Goal: Navigation & Orientation: Go to known website

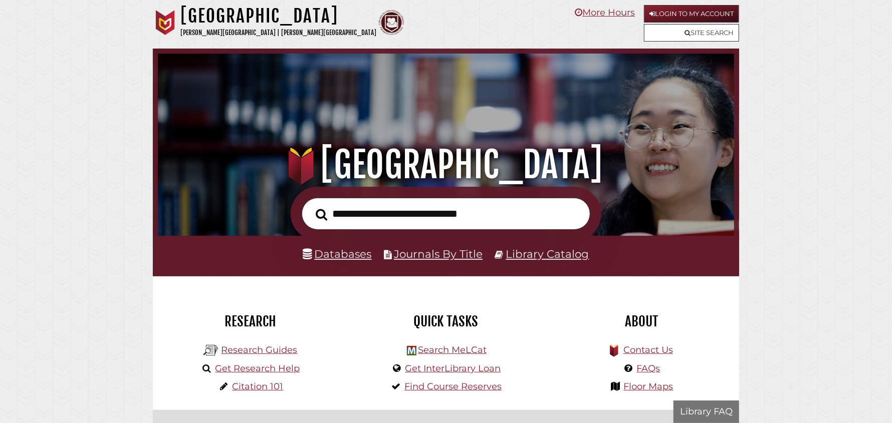
scroll to position [190, 571]
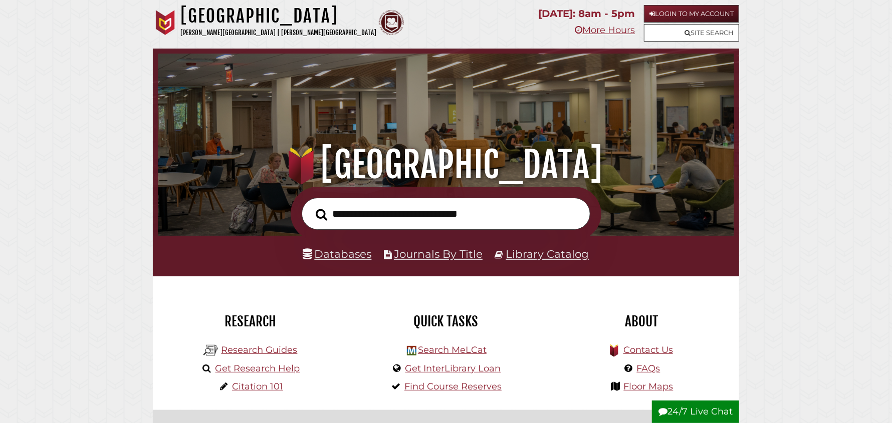
scroll to position [190, 571]
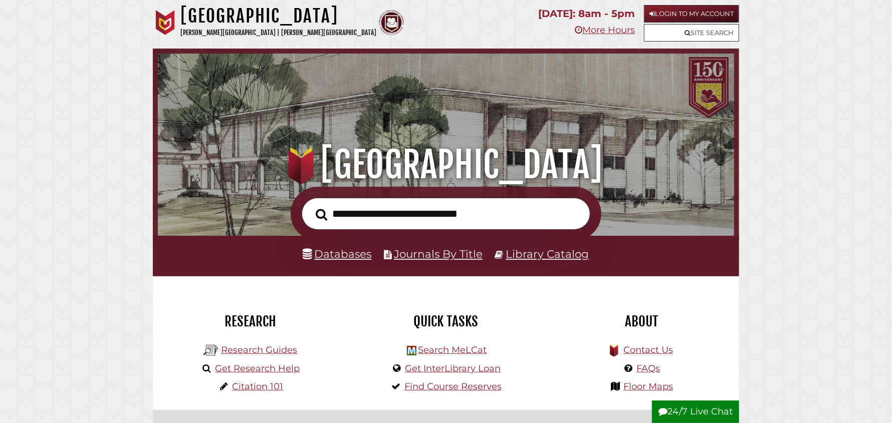
scroll to position [190, 571]
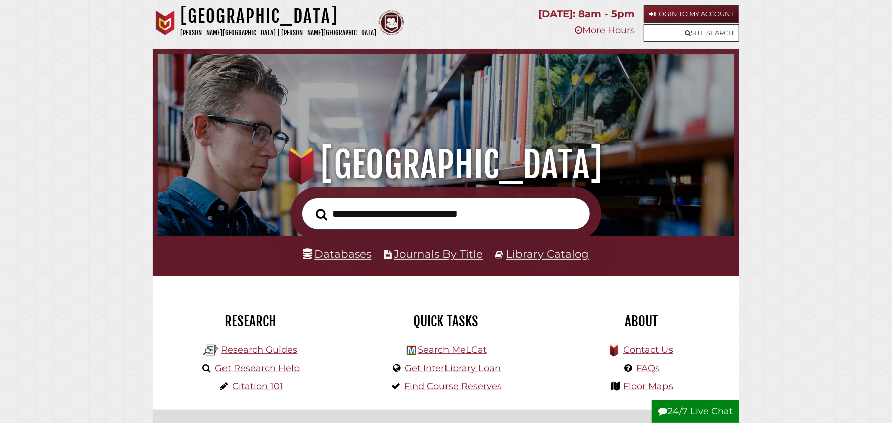
scroll to position [190, 571]
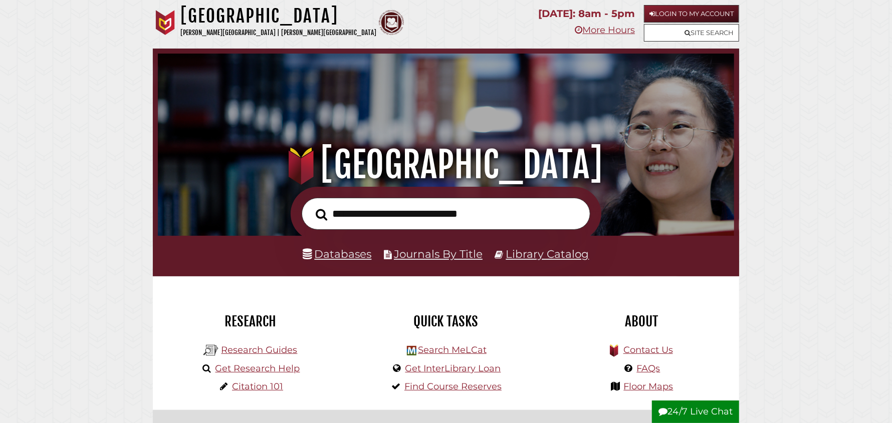
scroll to position [190, 571]
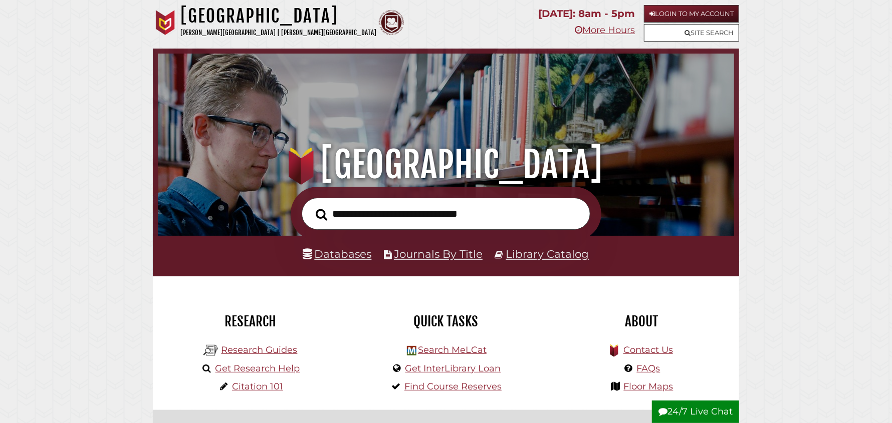
scroll to position [190, 571]
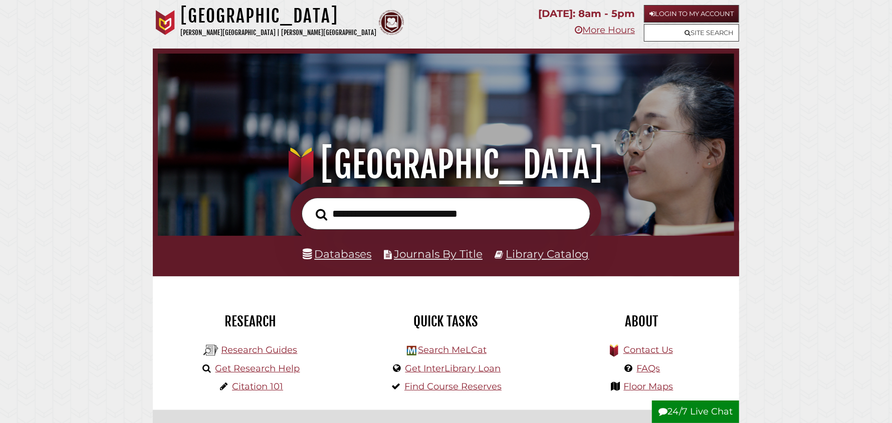
scroll to position [190, 571]
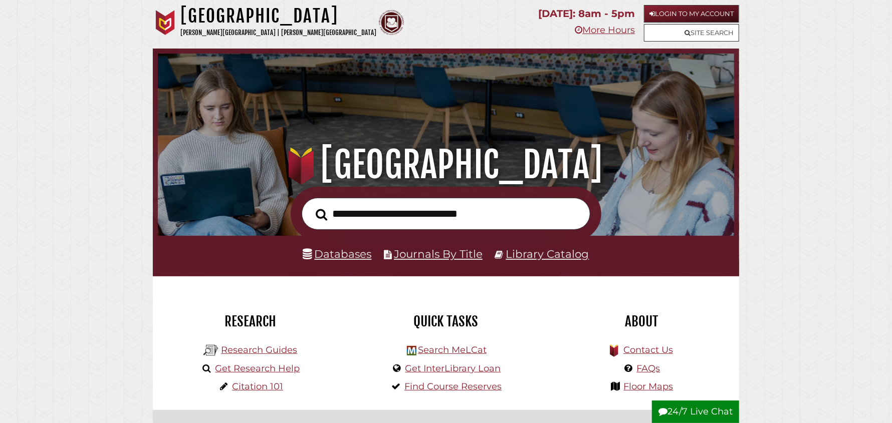
scroll to position [190, 571]
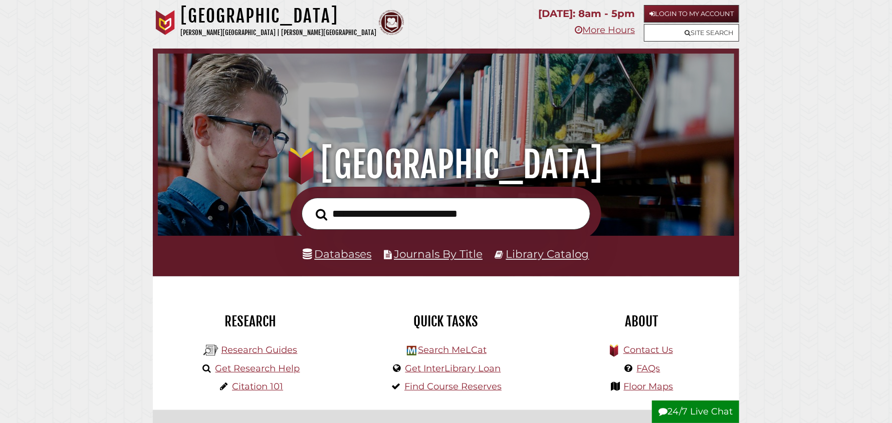
scroll to position [190, 571]
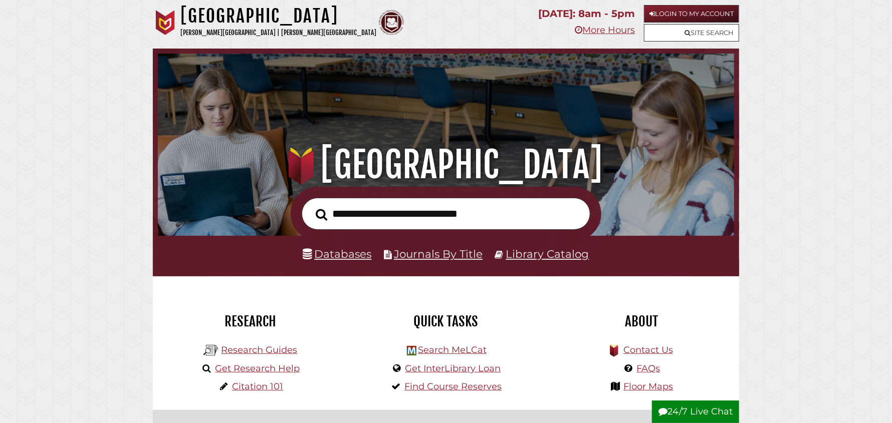
scroll to position [190, 571]
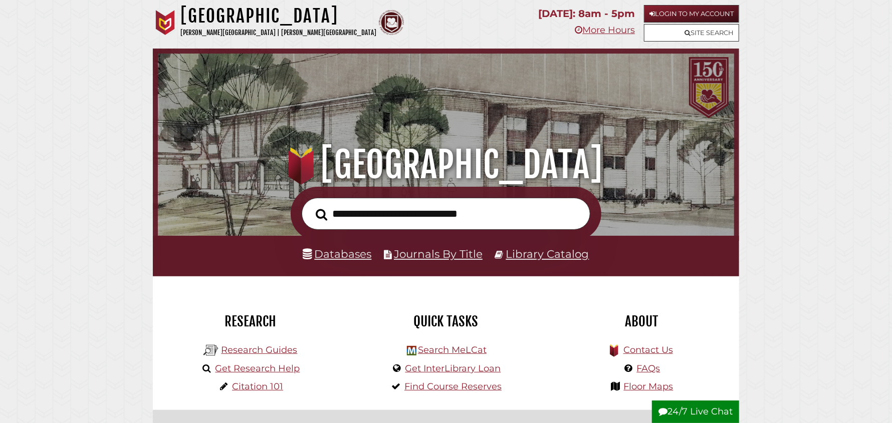
scroll to position [190, 571]
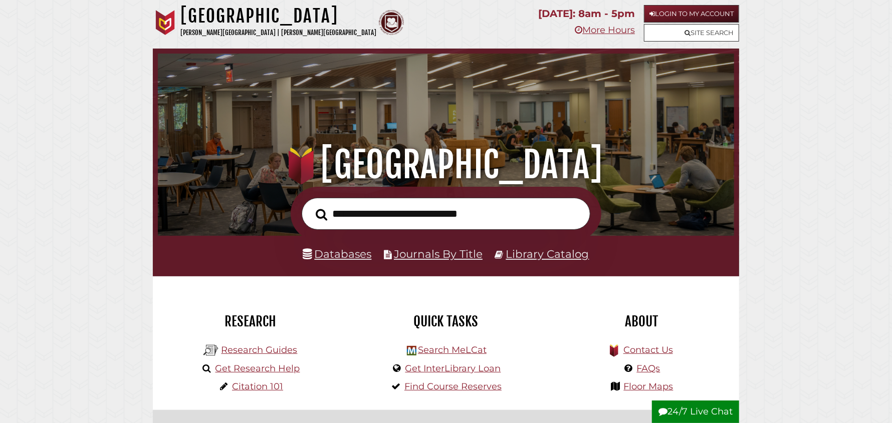
scroll to position [190, 571]
